Goal: Find specific page/section: Find specific page/section

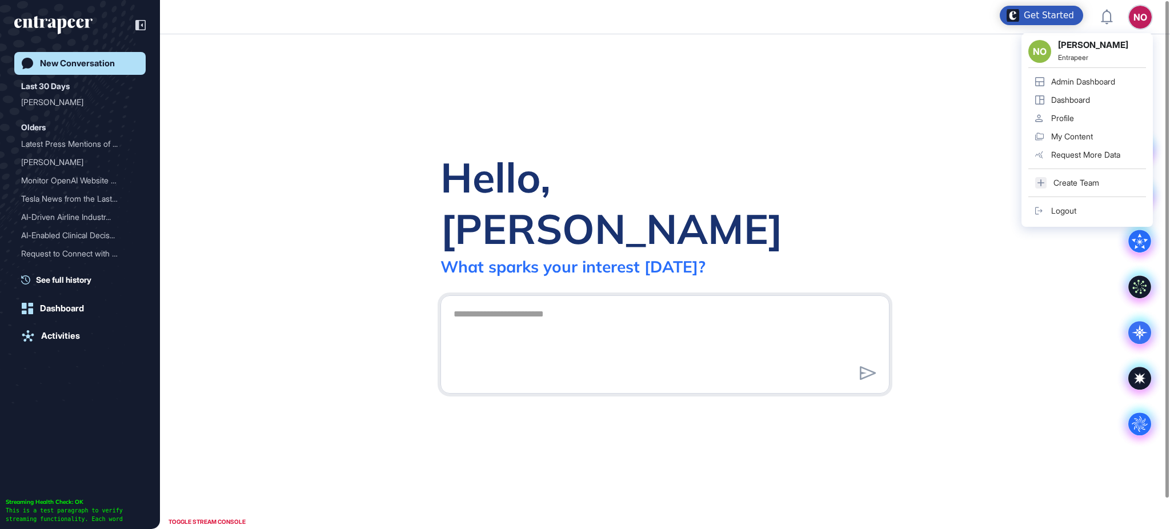
click at [1095, 77] on div "Admin Dashboard" at bounding box center [1083, 81] width 64 height 9
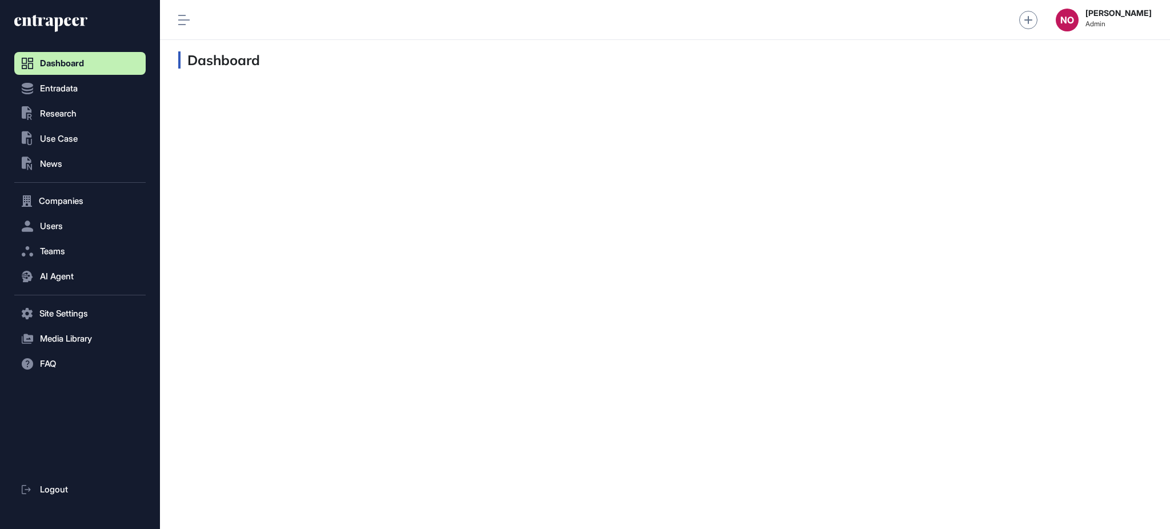
scroll to position [1, 1]
click at [62, 95] on button "Entradata" at bounding box center [79, 88] width 131 height 23
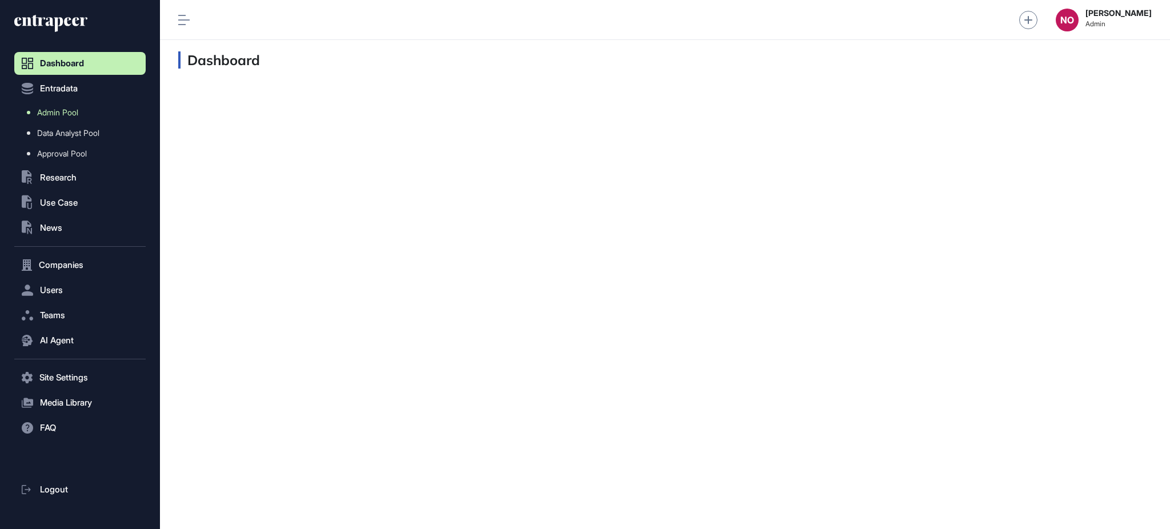
click at [82, 113] on link "Admin Pool" at bounding box center [83, 112] width 126 height 21
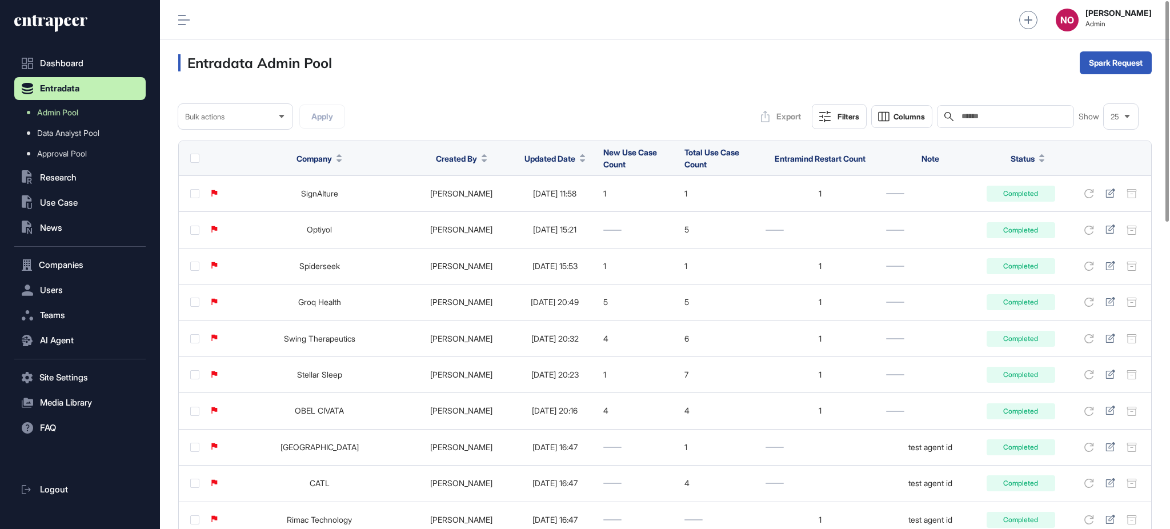
click at [524, 150] on div "Updated Date" at bounding box center [554, 158] width 61 height 21
click at [527, 160] on span "Updated Date" at bounding box center [549, 159] width 51 height 12
click at [536, 205] on span "Sort Descending" at bounding box center [549, 207] width 46 height 10
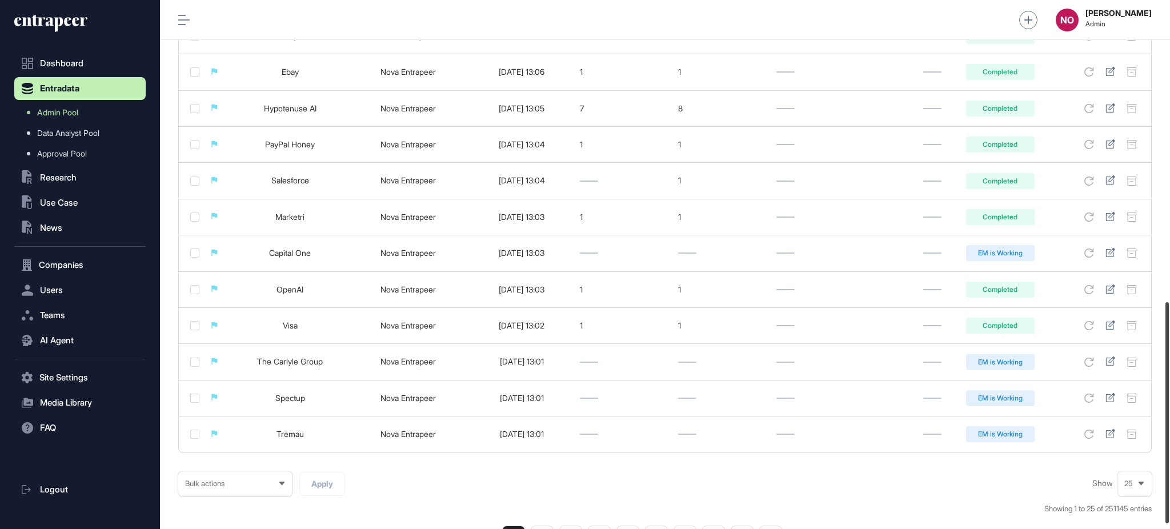
scroll to position [732, 0]
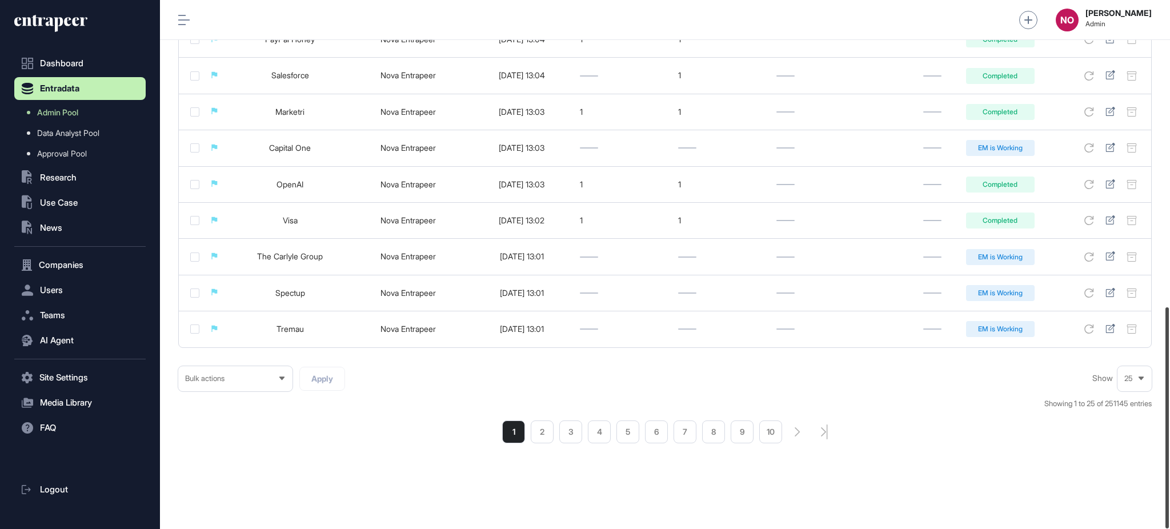
drag, startPoint x: 1169, startPoint y: 153, endPoint x: 1143, endPoint y: 486, distance: 334.1
click at [1143, 486] on div "Admin Dashboard Dashboard Profile My Content Request More Data NO [PERSON_NAME]…" at bounding box center [665, 264] width 1010 height 529
click at [548, 431] on li "2" at bounding box center [542, 432] width 23 height 23
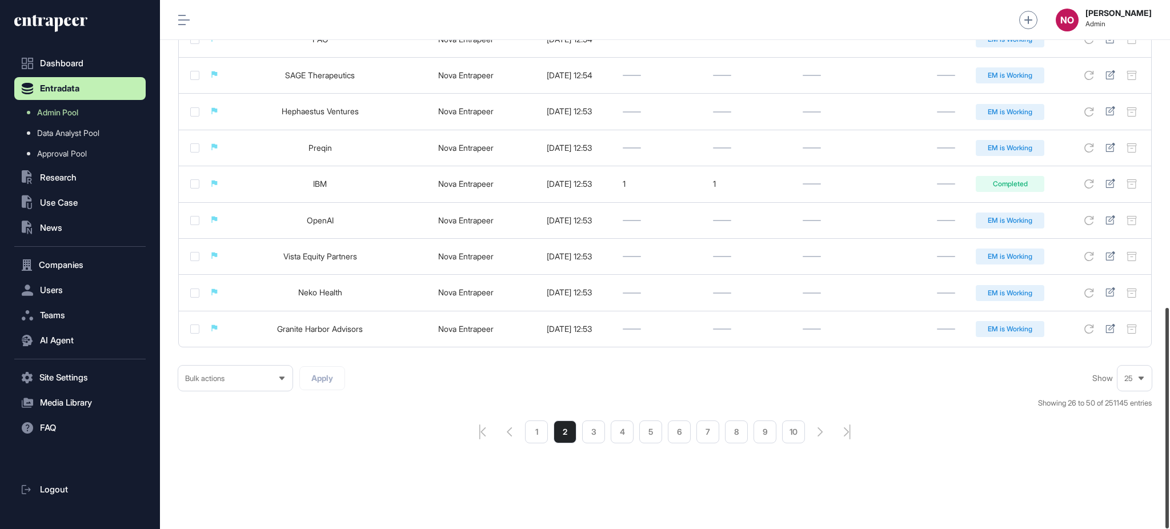
scroll to position [736, 0]
drag, startPoint x: 1165, startPoint y: 114, endPoint x: 1134, endPoint y: 427, distance: 315.2
click at [1134, 427] on div "Admin Dashboard Dashboard Profile My Content Request More Data NO [PERSON_NAME]…" at bounding box center [665, 264] width 1010 height 529
click at [593, 438] on li "3" at bounding box center [593, 432] width 23 height 23
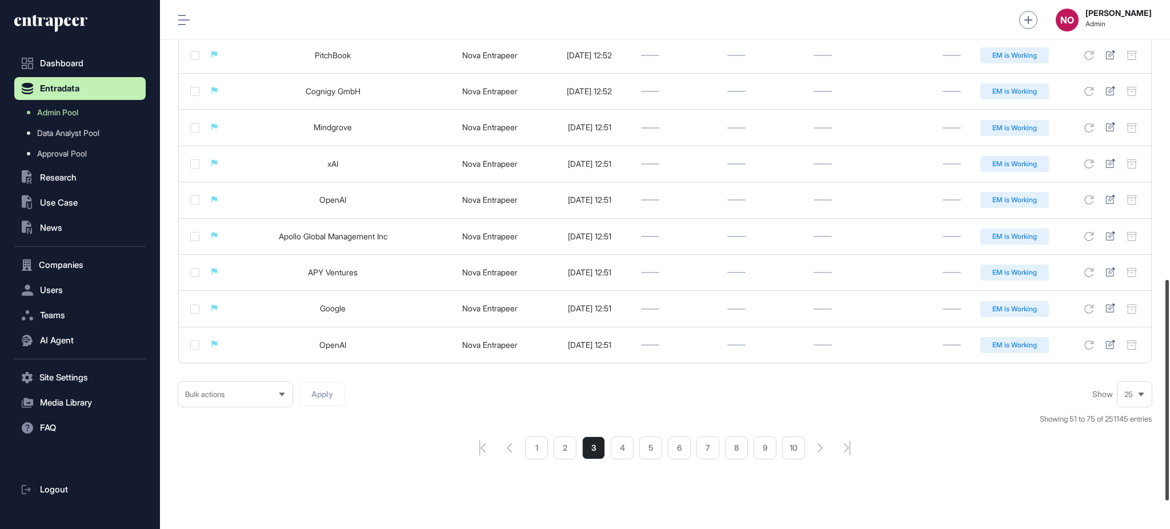
scroll to position [736, 0]
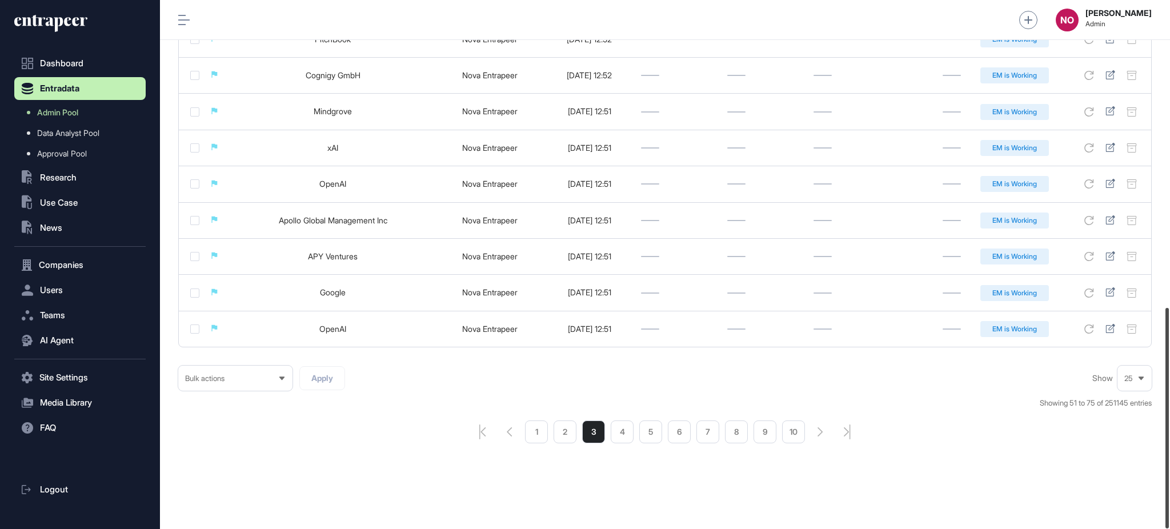
drag, startPoint x: 1169, startPoint y: 106, endPoint x: 1135, endPoint y: 432, distance: 327.5
click at [1135, 432] on div "Admin Dashboard Dashboard Profile My Content Request More Data NO [PERSON_NAME]…" at bounding box center [665, 264] width 1010 height 529
click at [626, 435] on li "4" at bounding box center [622, 432] width 23 height 23
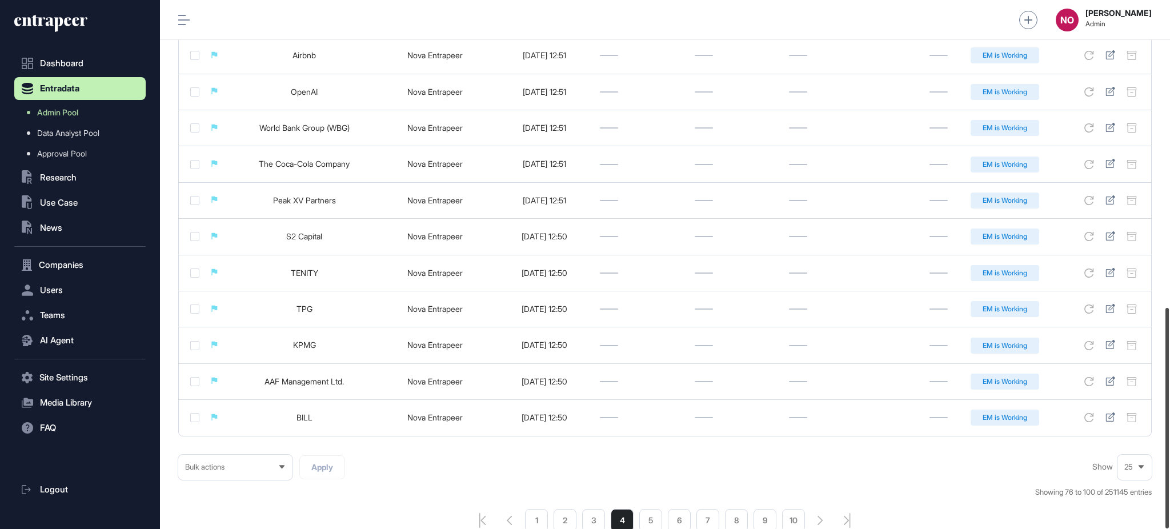
scroll to position [736, 0]
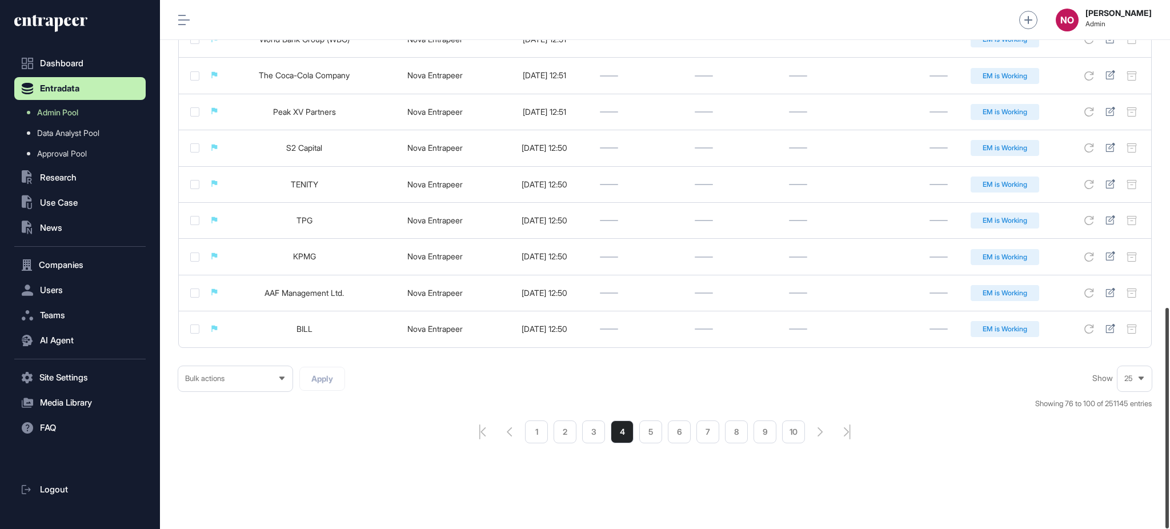
drag, startPoint x: 1169, startPoint y: 98, endPoint x: 1131, endPoint y: 452, distance: 355.7
click at [1143, 452] on div "Admin Dashboard Dashboard Profile My Content Request More Data NO [PERSON_NAME]…" at bounding box center [665, 264] width 1010 height 529
click at [653, 435] on li "5" at bounding box center [650, 432] width 23 height 23
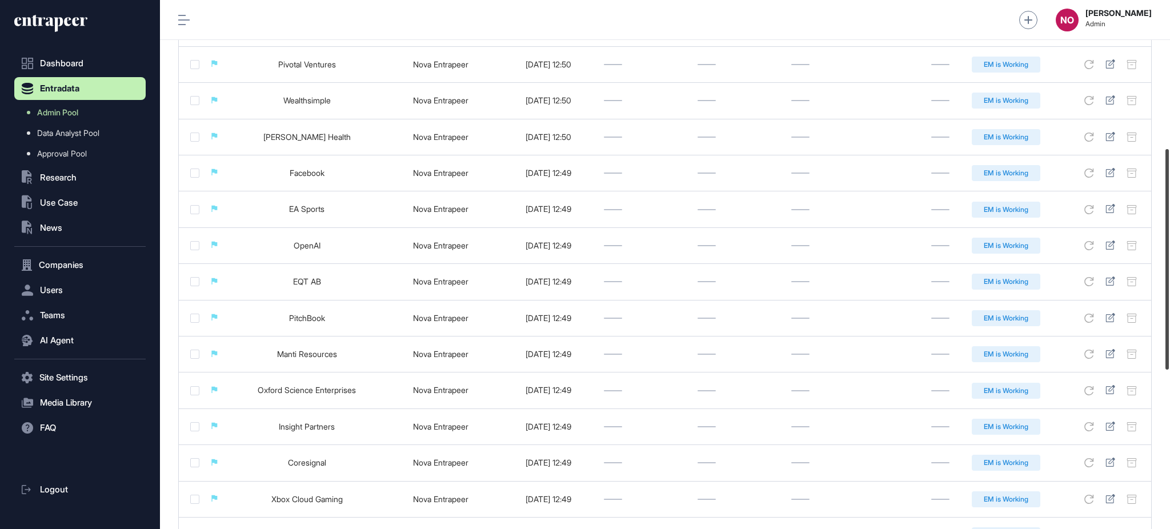
scroll to position [736, 0]
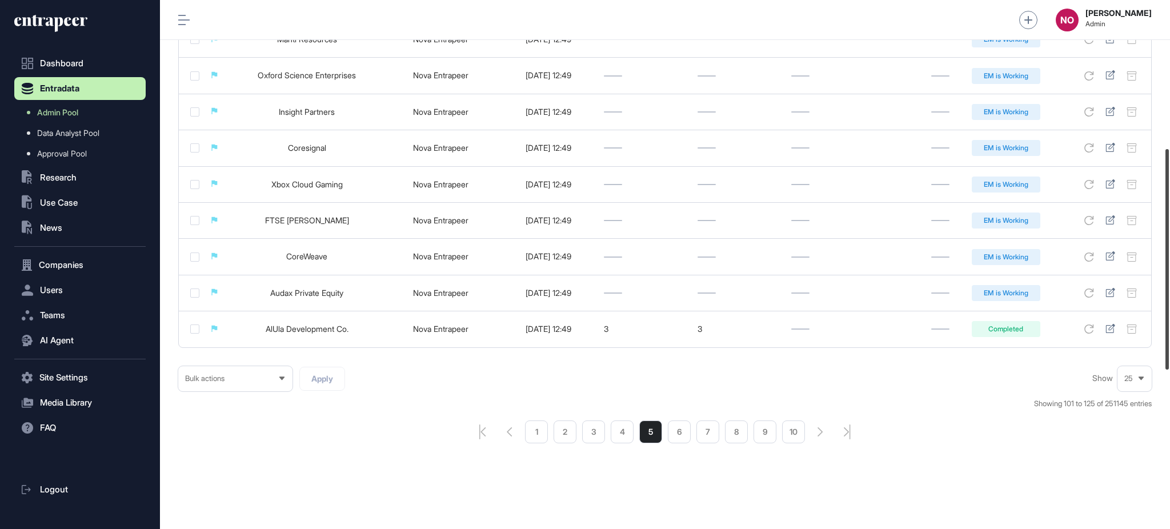
drag, startPoint x: 1169, startPoint y: 122, endPoint x: 1169, endPoint y: 446, distance: 323.9
click at [1169, 370] on div at bounding box center [1167, 259] width 3 height 221
click at [682, 432] on li "6" at bounding box center [679, 432] width 23 height 23
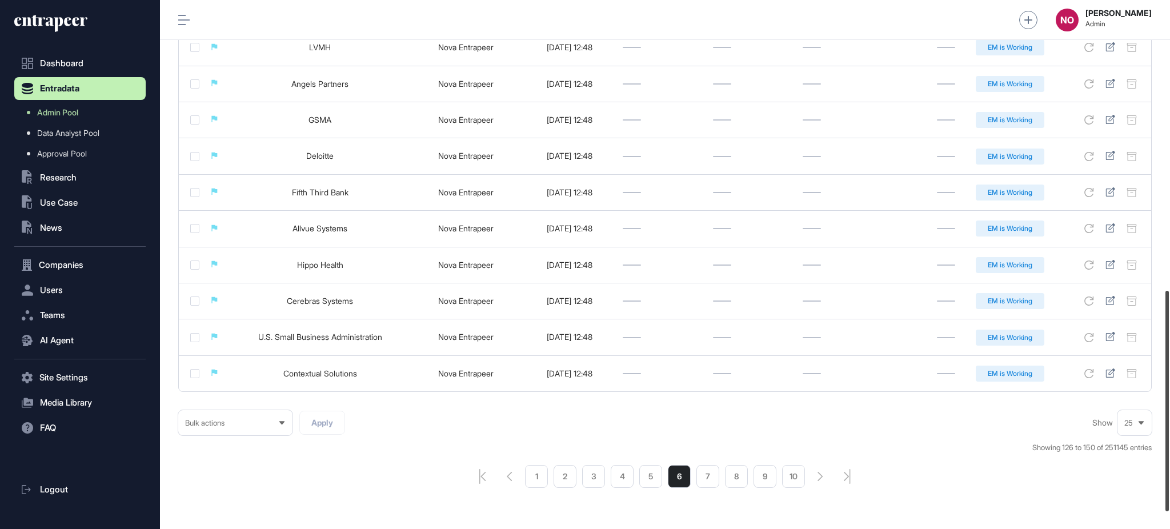
drag, startPoint x: 1169, startPoint y: 141, endPoint x: 898, endPoint y: 437, distance: 401.5
click at [1168, 433] on div at bounding box center [1167, 401] width 3 height 221
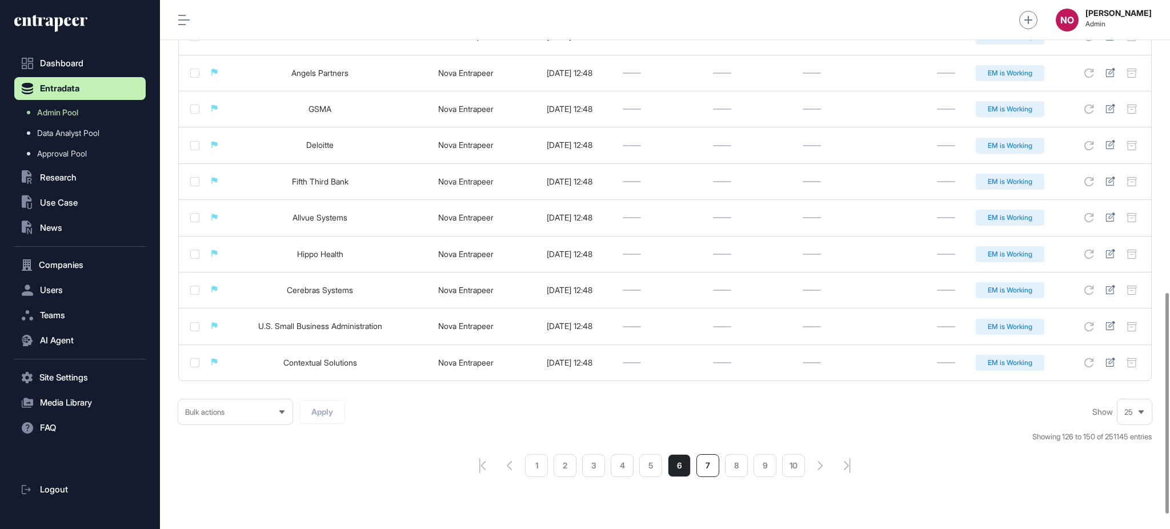
click at [708, 475] on li "7" at bounding box center [707, 465] width 23 height 23
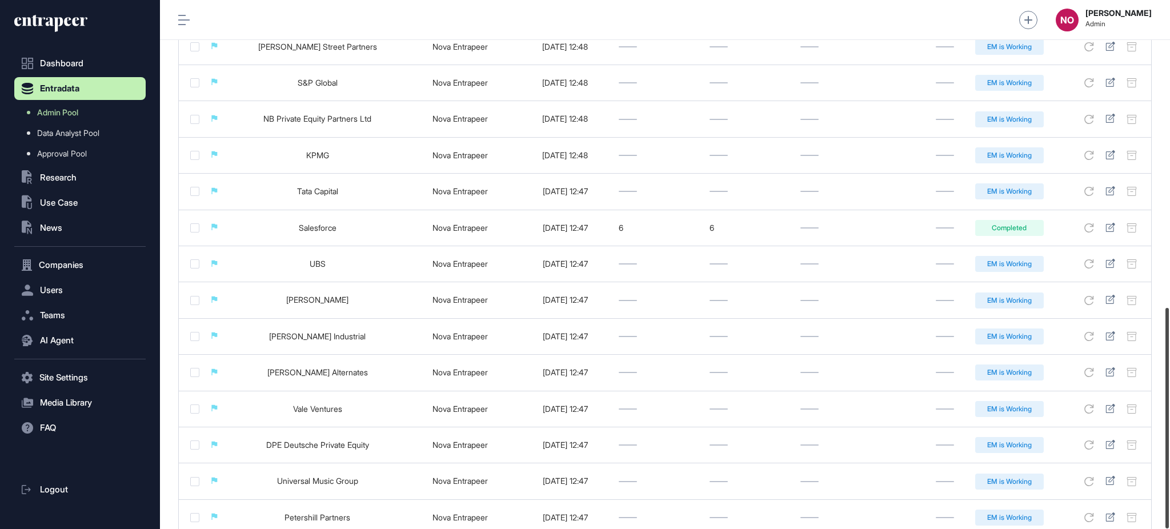
scroll to position [736, 0]
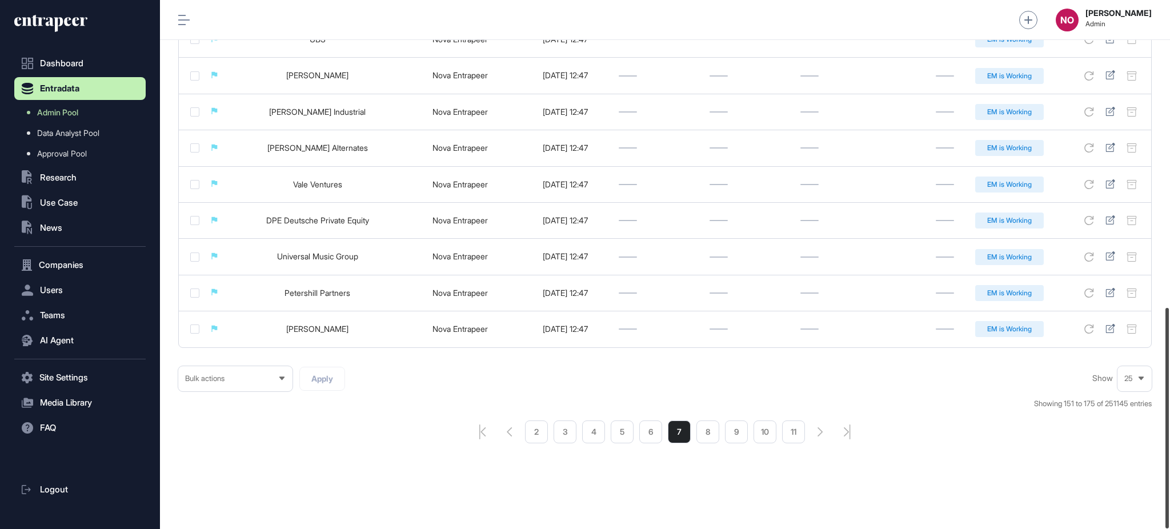
drag, startPoint x: 1169, startPoint y: 105, endPoint x: 1077, endPoint y: 469, distance: 375.4
click at [1166, 460] on div at bounding box center [1167, 418] width 3 height 221
click at [717, 436] on li "8" at bounding box center [707, 432] width 23 height 23
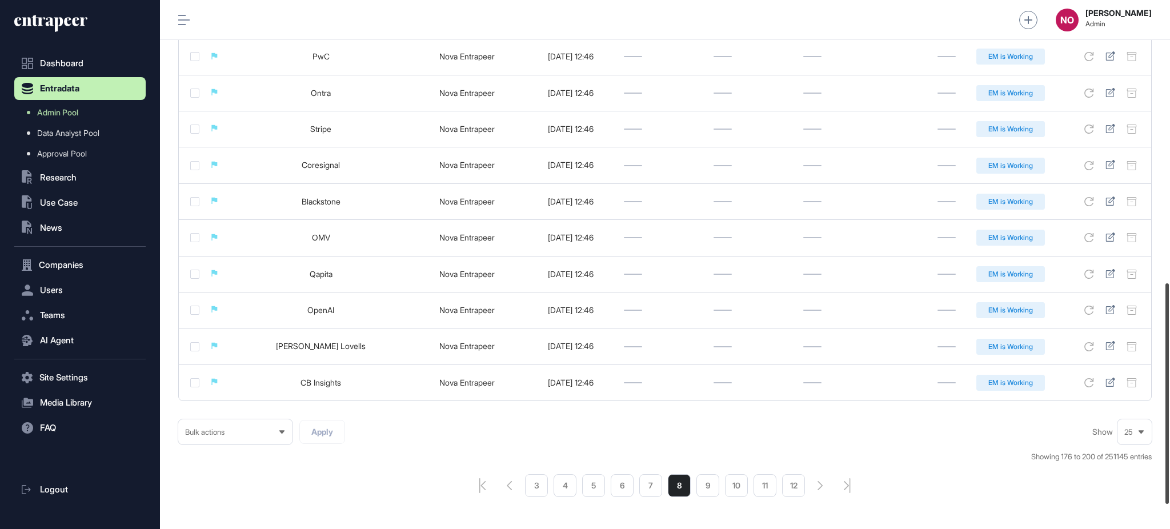
drag, startPoint x: 1169, startPoint y: 178, endPoint x: 1168, endPoint y: 414, distance: 236.0
click at [1169, 412] on div at bounding box center [1167, 393] width 3 height 221
click at [711, 490] on li "9" at bounding box center [707, 483] width 23 height 23
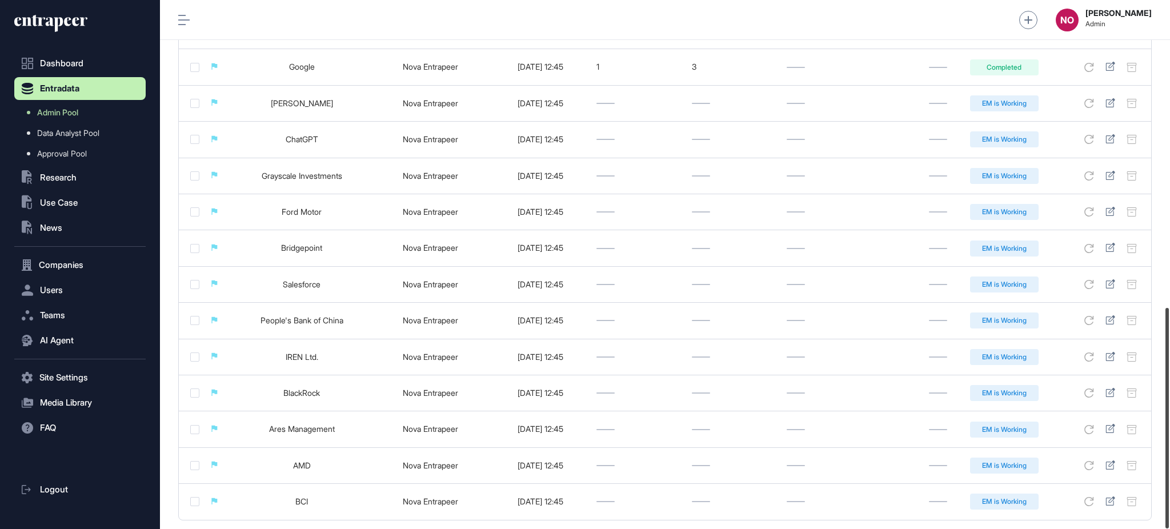
scroll to position [736, 0]
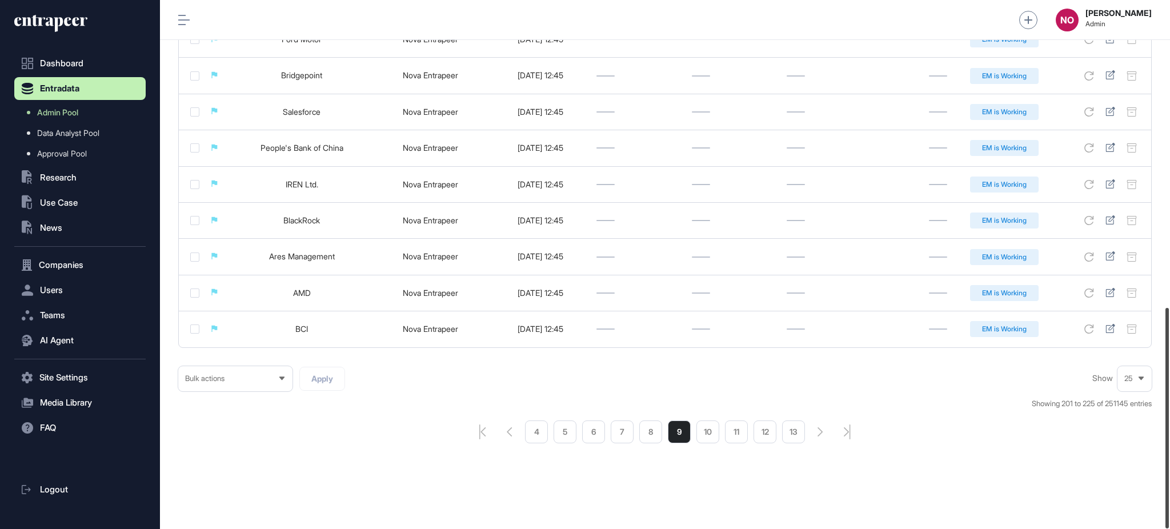
drag, startPoint x: 1169, startPoint y: 169, endPoint x: 1148, endPoint y: 484, distance: 316.6
click at [1148, 484] on div "Admin Dashboard Dashboard Profile My Content Request More Data NO [PERSON_NAME]…" at bounding box center [665, 264] width 1010 height 529
click at [712, 432] on li "10" at bounding box center [707, 432] width 23 height 23
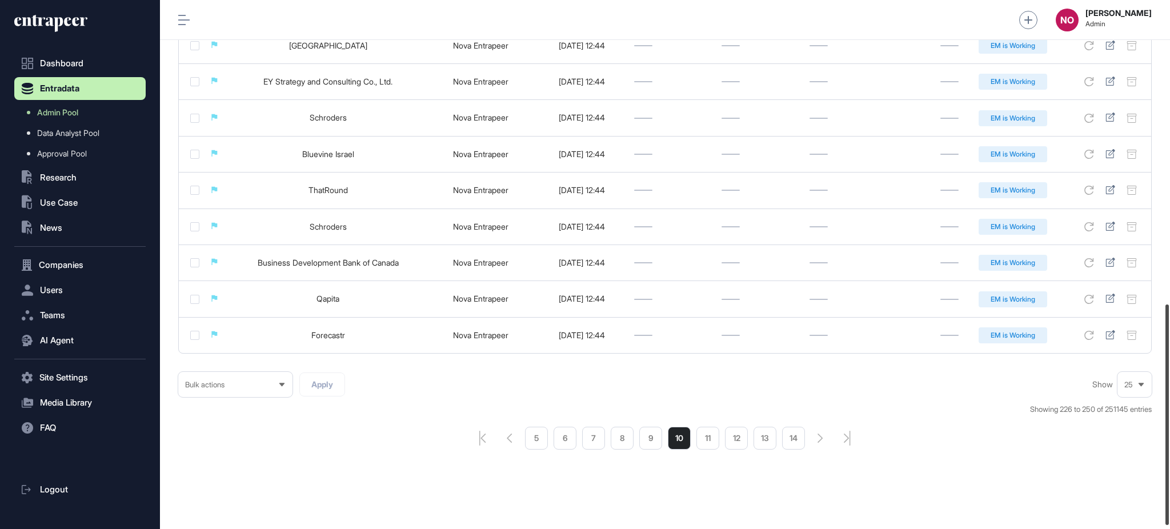
drag, startPoint x: 1169, startPoint y: 109, endPoint x: 1152, endPoint y: 413, distance: 303.9
click at [1152, 413] on div "Admin Dashboard Dashboard Profile My Content Request More Data NO [PERSON_NAME]…" at bounding box center [665, 264] width 1010 height 529
click at [704, 447] on li "11" at bounding box center [707, 438] width 23 height 23
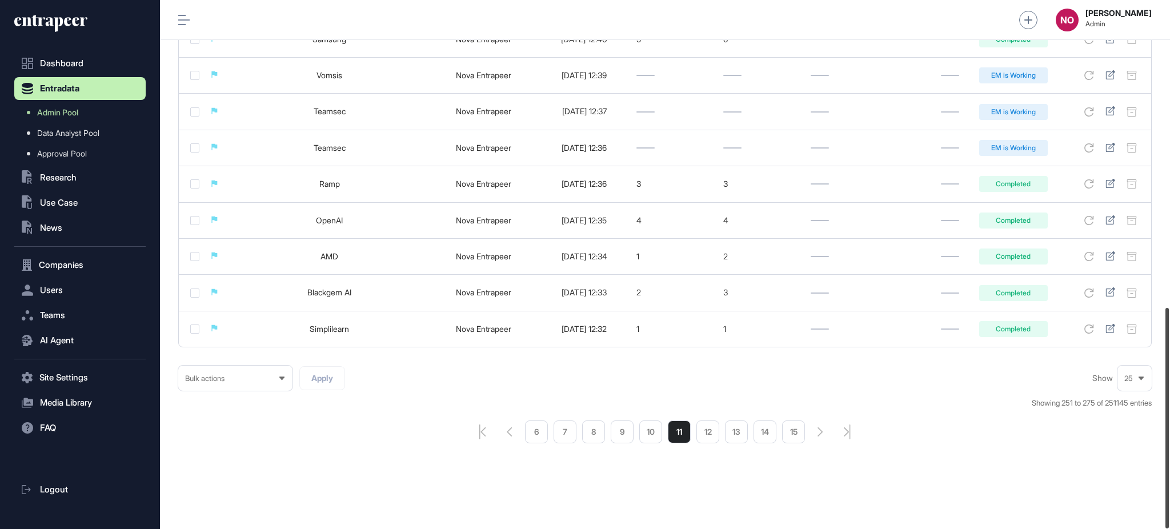
drag, startPoint x: 1169, startPoint y: 109, endPoint x: 1138, endPoint y: 422, distance: 314.0
click at [1138, 422] on div "Admin Dashboard Dashboard Profile My Content Request More Data NO [PERSON_NAME]…" at bounding box center [665, 264] width 1010 height 529
click at [715, 433] on li "12" at bounding box center [707, 432] width 23 height 23
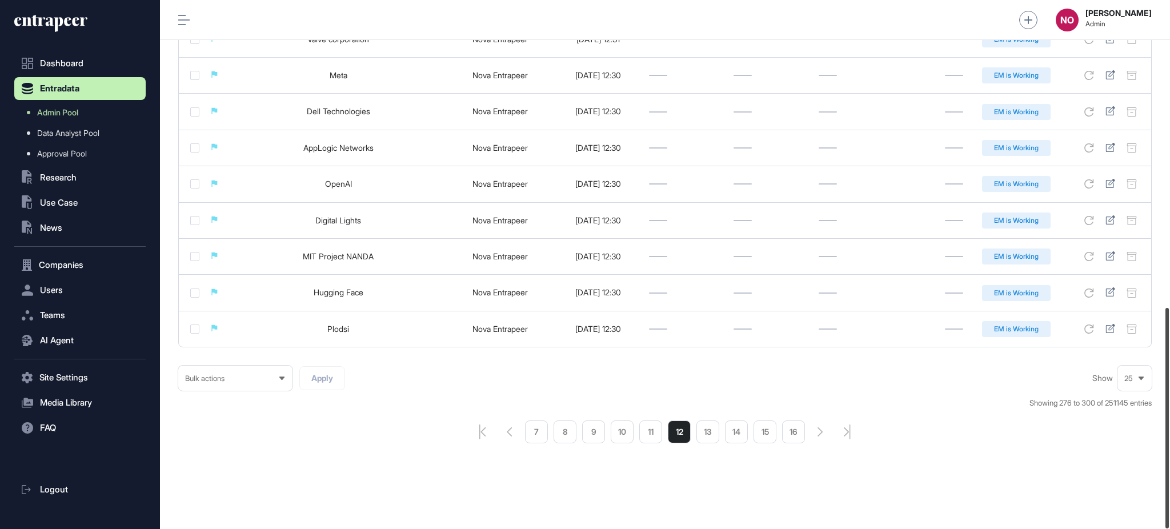
drag, startPoint x: 1169, startPoint y: 113, endPoint x: 1041, endPoint y: 421, distance: 334.0
click at [1154, 448] on div "Admin Dashboard Dashboard Profile My Content Request More Data NO [PERSON_NAME]…" at bounding box center [665, 264] width 1010 height 529
click at [706, 436] on li "13" at bounding box center [707, 432] width 23 height 23
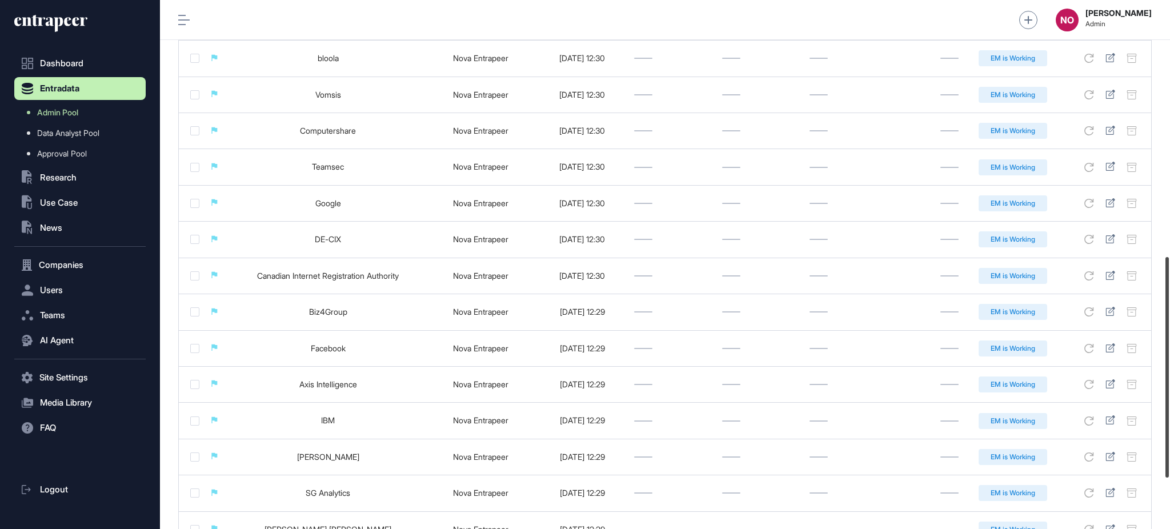
scroll to position [736, 0]
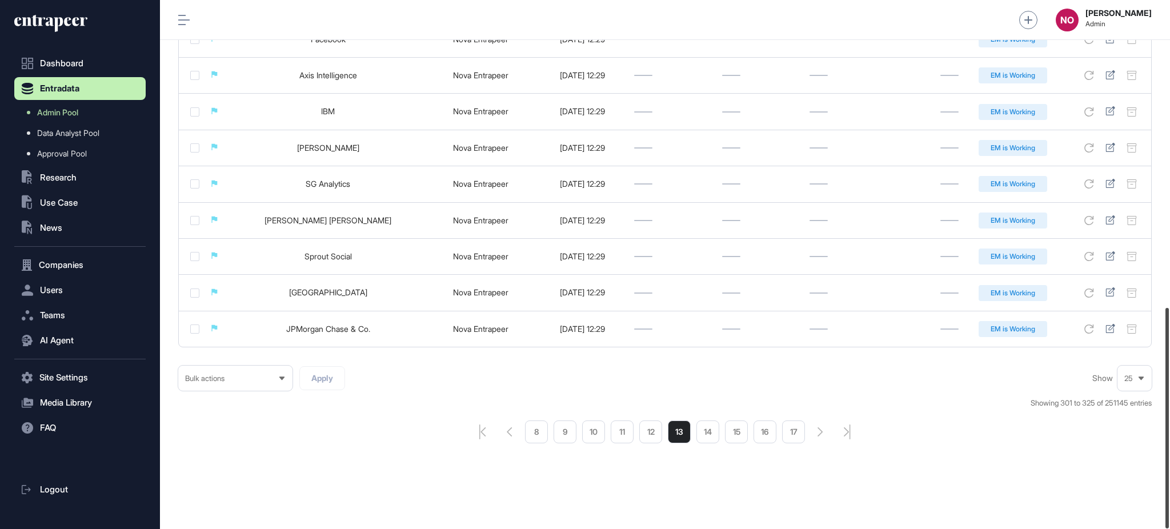
drag, startPoint x: 1169, startPoint y: 86, endPoint x: 1169, endPoint y: 442, distance: 355.9
click at [1169, 442] on div at bounding box center [1167, 418] width 3 height 221
click at [714, 443] on li "14" at bounding box center [707, 432] width 23 height 23
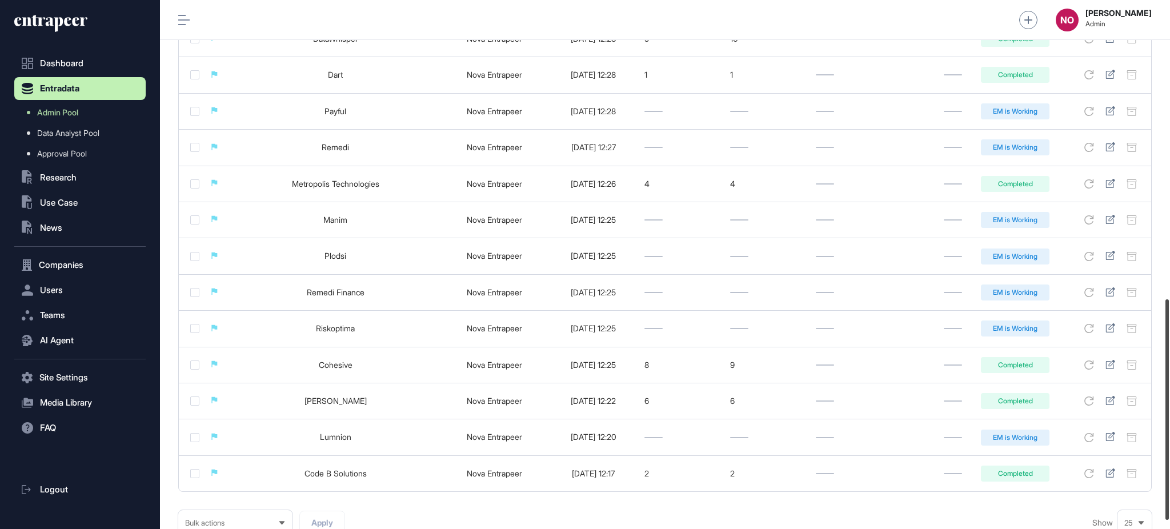
scroll to position [736, 0]
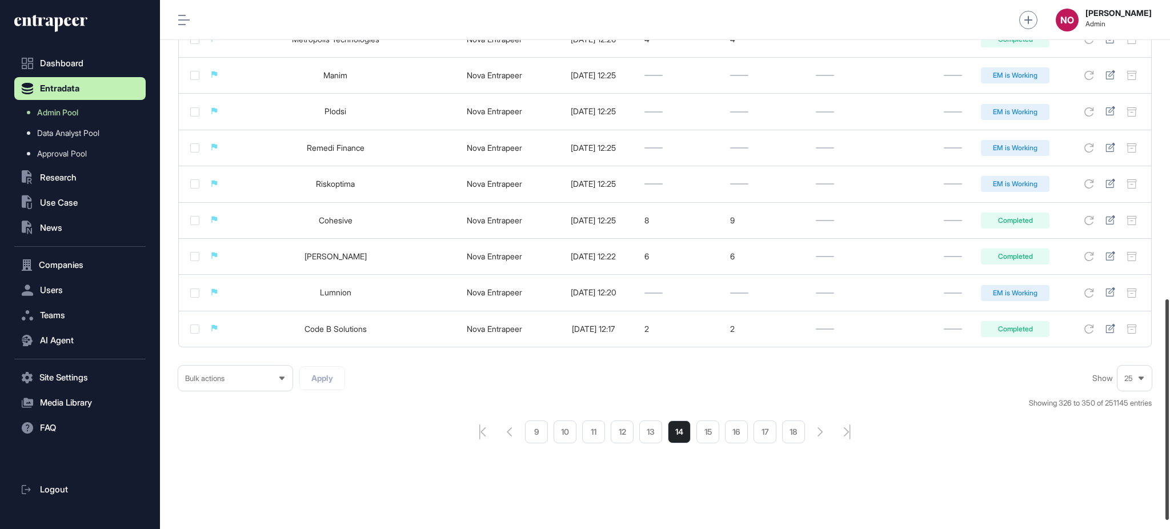
drag, startPoint x: 1169, startPoint y: 67, endPoint x: 1160, endPoint y: 391, distance: 324.1
click at [1161, 391] on div "Admin Dashboard Dashboard Profile My Content Request More Data NO [PERSON_NAME]…" at bounding box center [665, 264] width 1010 height 529
click at [718, 439] on li "15" at bounding box center [707, 432] width 23 height 23
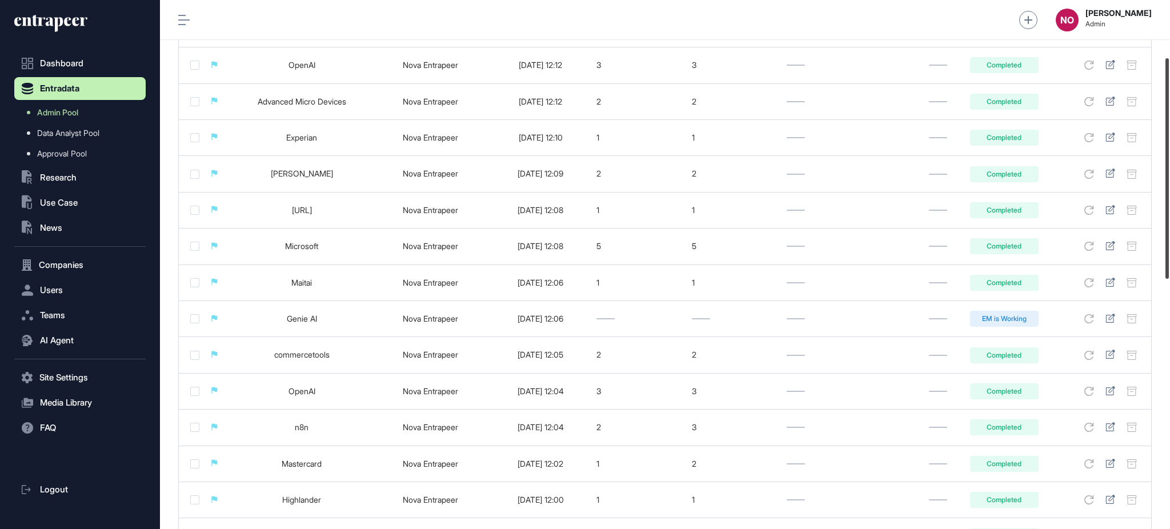
scroll to position [736, 0]
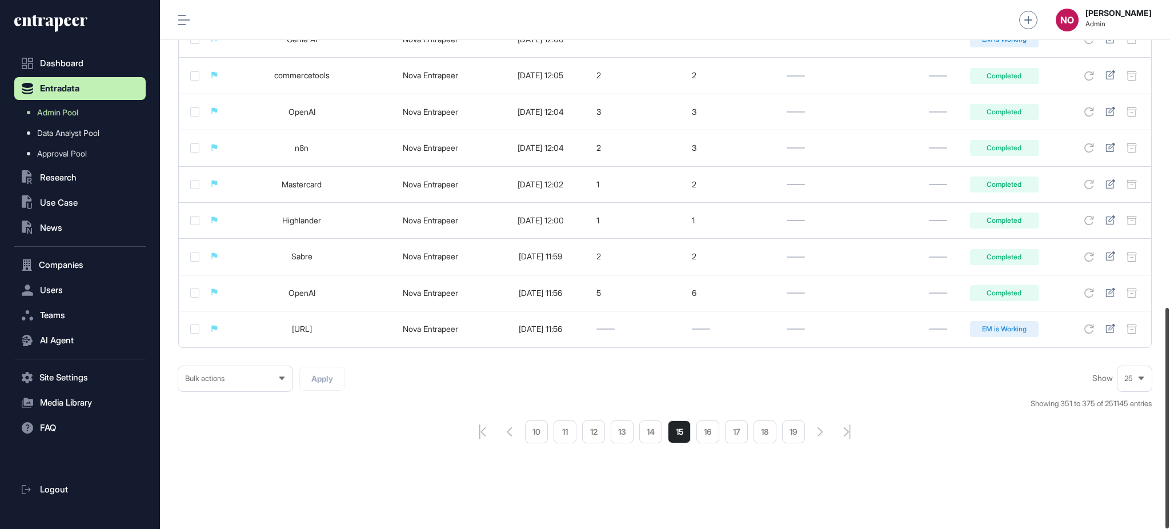
drag, startPoint x: 1168, startPoint y: 61, endPoint x: 1169, endPoint y: 419, distance: 358.2
click at [1169, 419] on div at bounding box center [1167, 418] width 3 height 221
click at [695, 430] on ul "10 11 12 13 14 15 16 17 18 19" at bounding box center [665, 432] width 280 height 23
click at [719, 438] on li "16" at bounding box center [707, 432] width 23 height 23
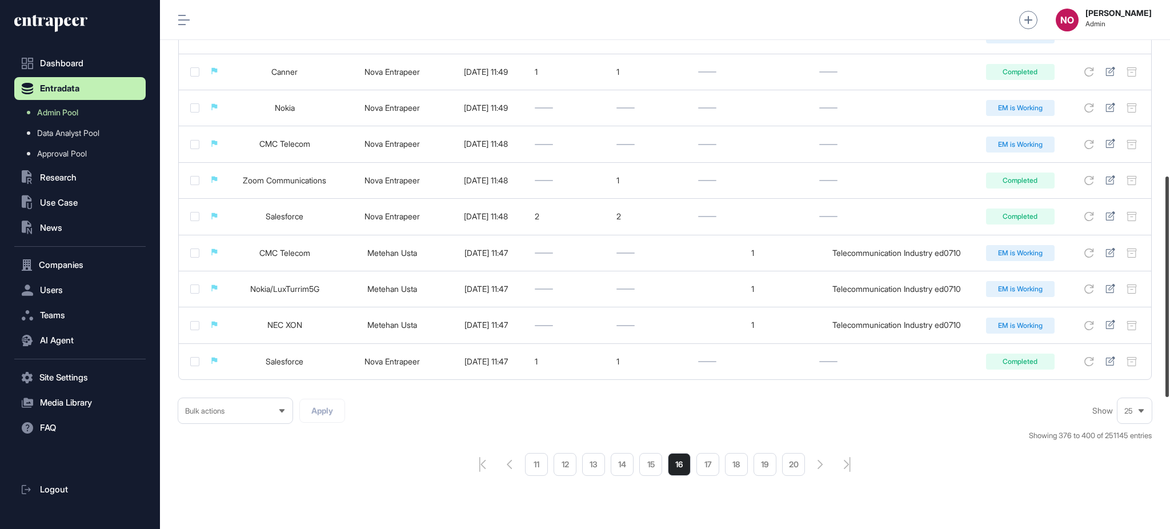
scroll to position [734, 0]
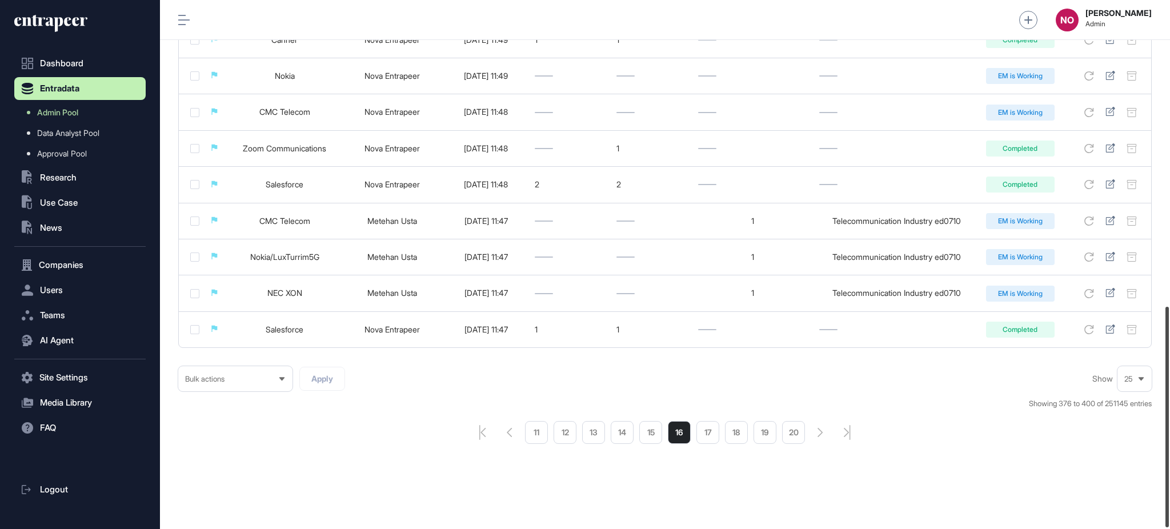
drag, startPoint x: 1167, startPoint y: 109, endPoint x: 1169, endPoint y: 415, distance: 305.7
click at [1169, 415] on div at bounding box center [1167, 417] width 3 height 221
click at [710, 439] on li "17" at bounding box center [707, 432] width 23 height 23
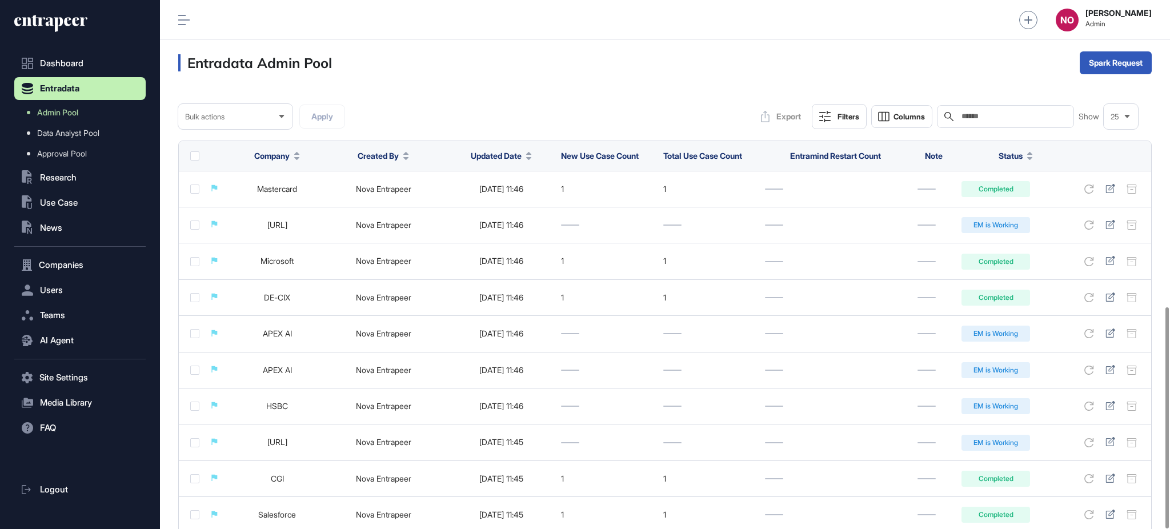
scroll to position [732, 0]
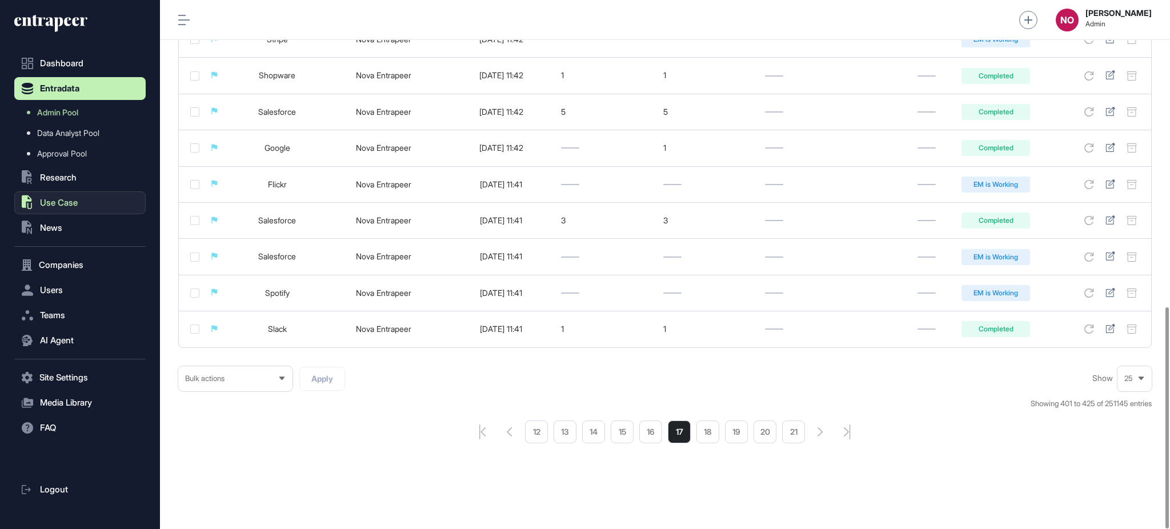
click at [60, 209] on button ".st0{fill:currentColor} Use Case" at bounding box center [79, 202] width 131 height 23
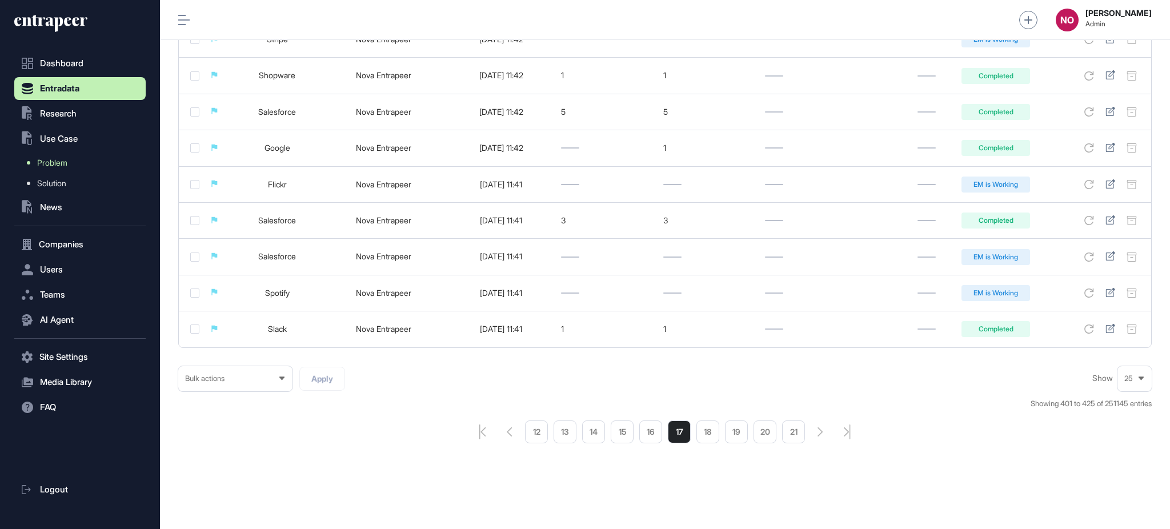
click at [63, 162] on span "Problem" at bounding box center [52, 162] width 30 height 9
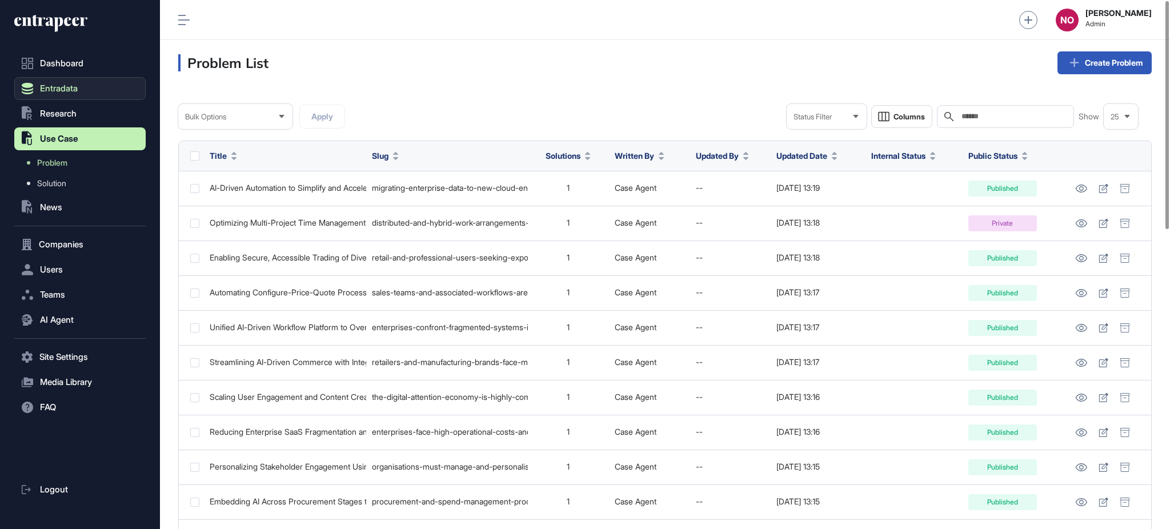
click at [55, 88] on span "Entradata" at bounding box center [59, 88] width 38 height 9
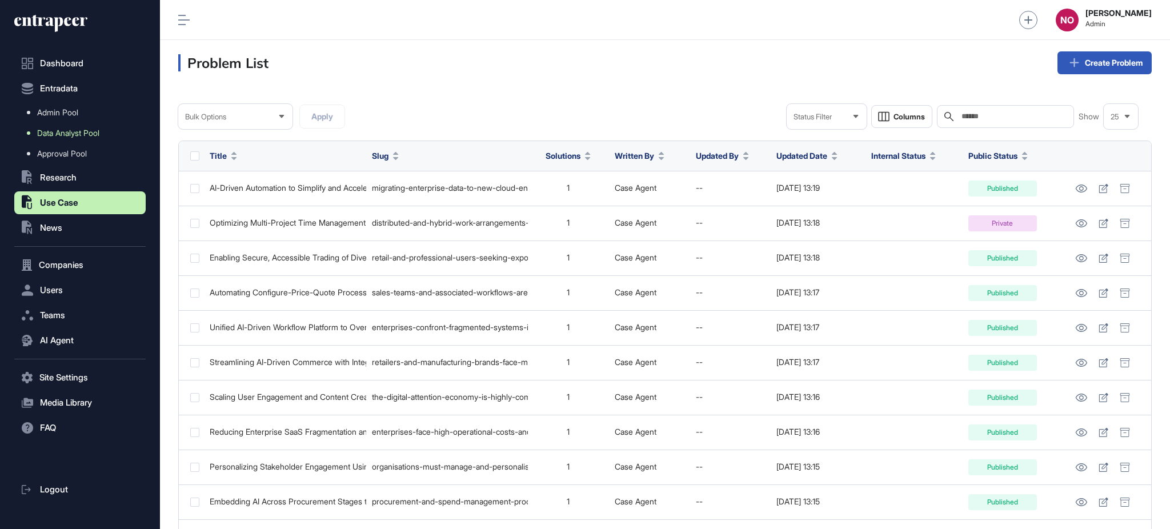
drag, startPoint x: 57, startPoint y: 107, endPoint x: 102, endPoint y: 131, distance: 50.6
click at [57, 108] on span "Admin Pool" at bounding box center [57, 112] width 41 height 9
